Goal: Find specific page/section: Find specific page/section

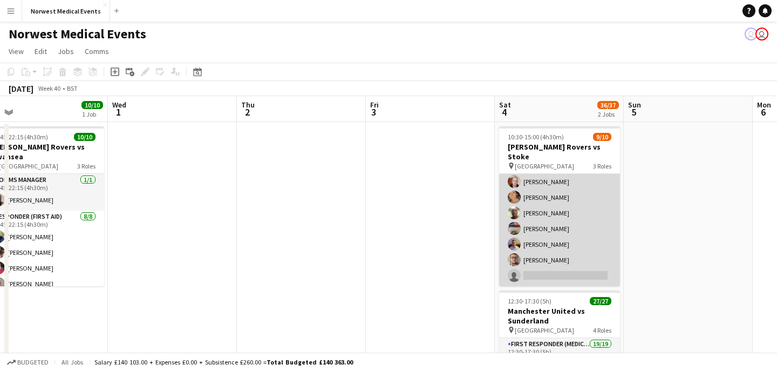
scroll to position [98, 0]
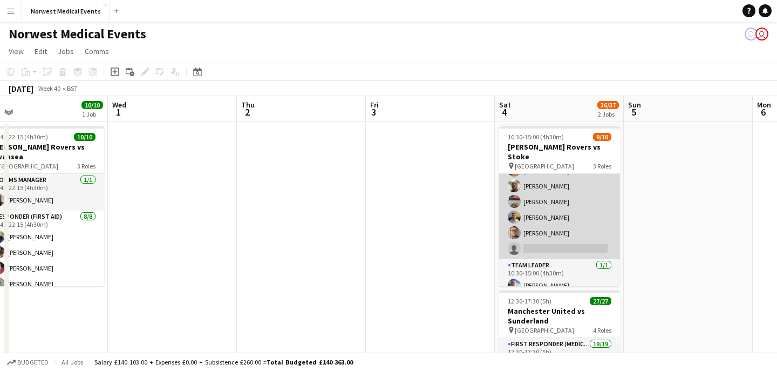
click at [557, 211] on app-card-role "Responder (First Aid) [DATE] 10:30-15:00 (4h30m) [PERSON_NAME] [PERSON_NAME] [P…" at bounding box center [559, 186] width 121 height 146
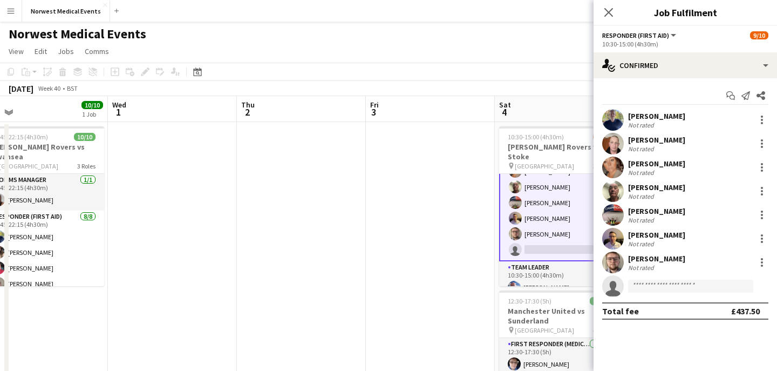
scroll to position [99, 0]
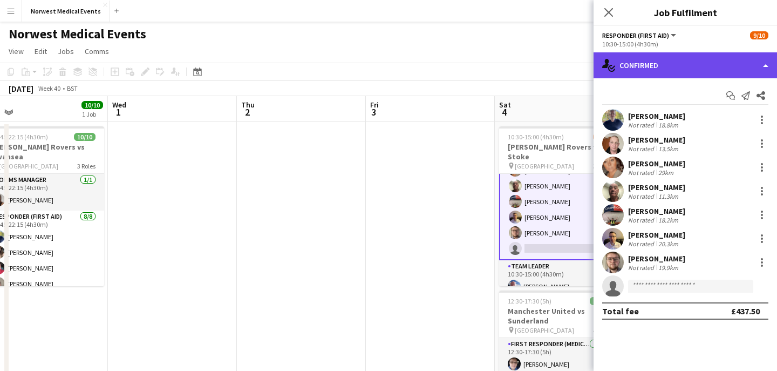
click at [640, 57] on div "single-neutral-actions-check-2 Confirmed" at bounding box center [685, 65] width 183 height 26
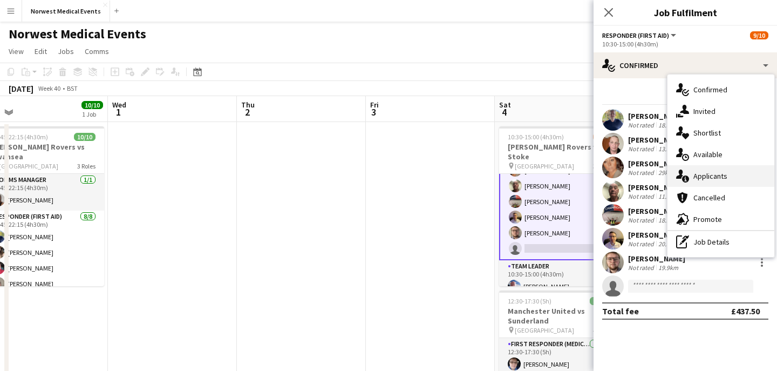
click at [691, 173] on div "single-neutral-actions-information Applicants" at bounding box center [721, 176] width 107 height 22
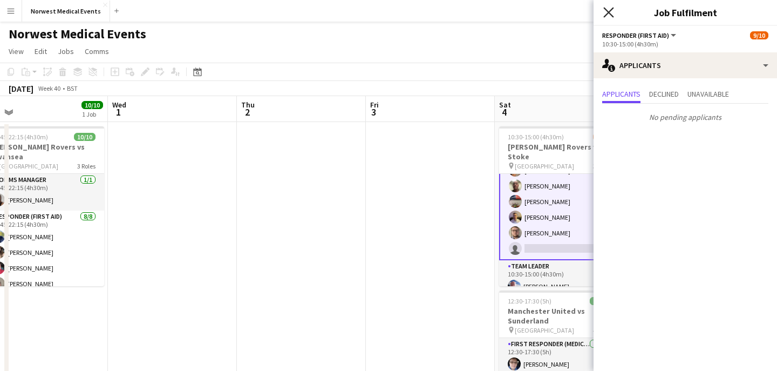
click at [607, 12] on icon "Close pop-in" at bounding box center [608, 12] width 10 height 10
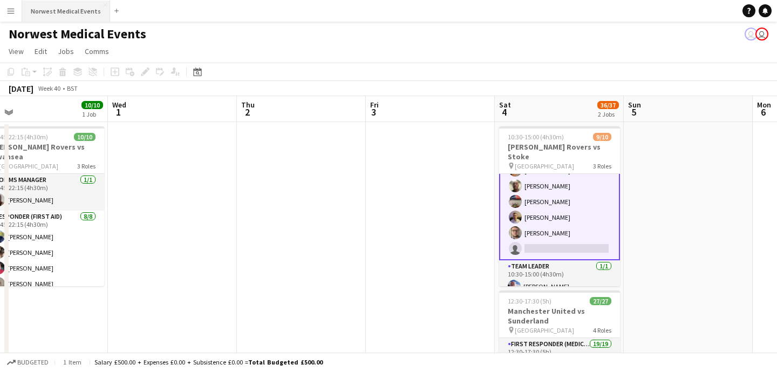
click at [87, 11] on button "Norwest Medical Events Close" at bounding box center [66, 11] width 88 height 21
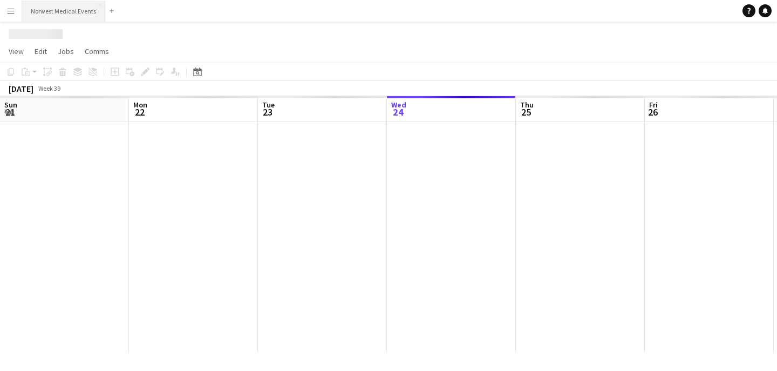
scroll to position [0, 258]
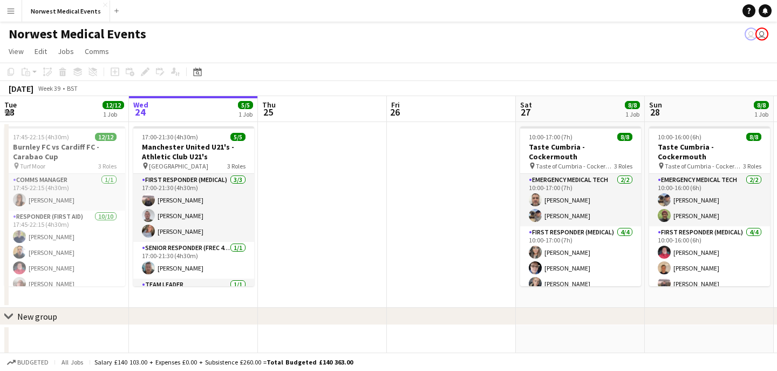
click at [16, 6] on button "Menu" at bounding box center [11, 11] width 22 height 22
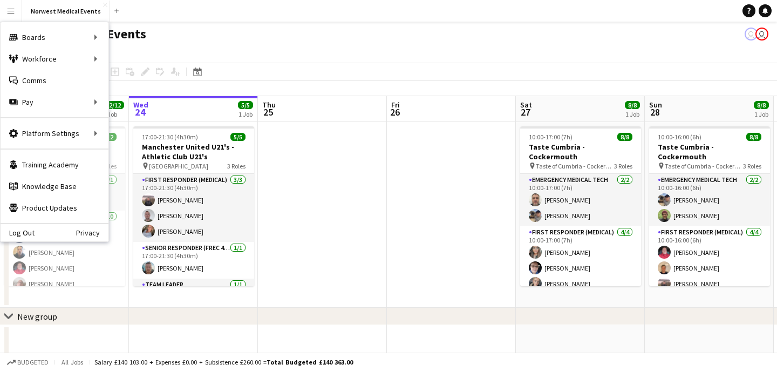
click at [16, 6] on button "Menu" at bounding box center [11, 11] width 22 height 22
click at [148, 60] on link "My Workforce" at bounding box center [163, 59] width 108 height 22
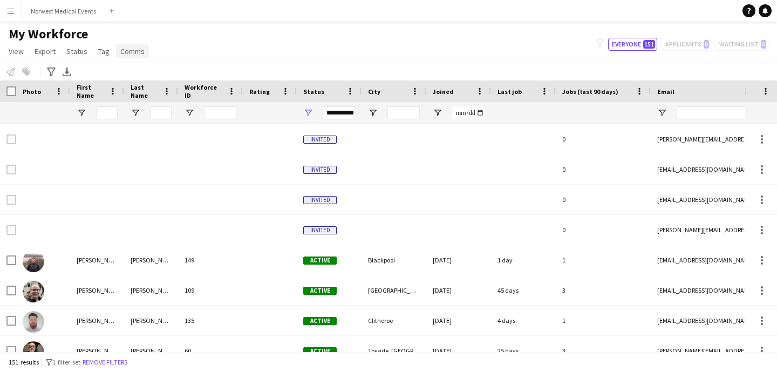
click at [135, 53] on span "Comms" at bounding box center [132, 51] width 24 height 10
click at [159, 45] on div "My Workforce View Views Default view New view Update view Delete view Edit name…" at bounding box center [388, 44] width 777 height 37
